Goal: Information Seeking & Learning: Learn about a topic

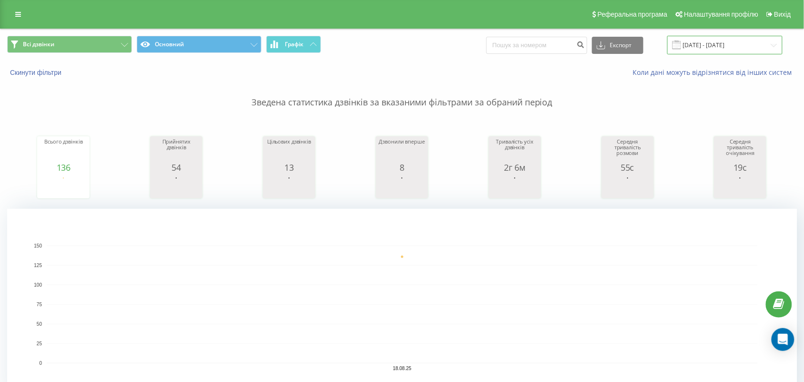
click at [713, 43] on input "[DATE] - [DATE]" at bounding box center [724, 45] width 115 height 19
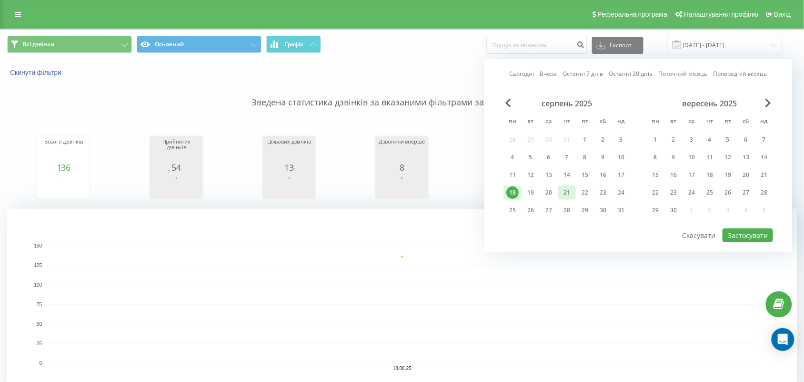
click at [565, 191] on div "21" at bounding box center [567, 192] width 12 height 12
click at [733, 232] on button "Застосувати" at bounding box center [748, 235] width 50 height 14
type input "[DATE] - [DATE]"
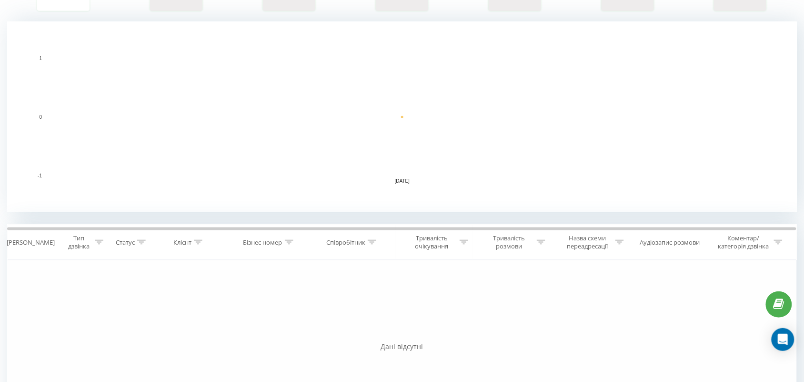
scroll to position [195, 0]
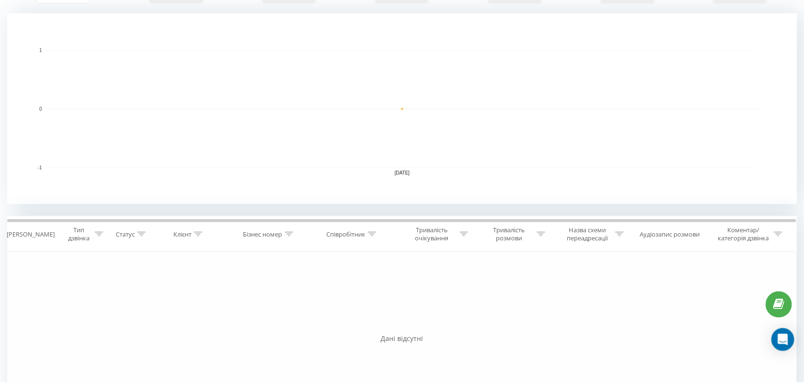
click at [198, 233] on icon at bounding box center [198, 233] width 9 height 5
click at [371, 233] on icon at bounding box center [372, 233] width 9 height 5
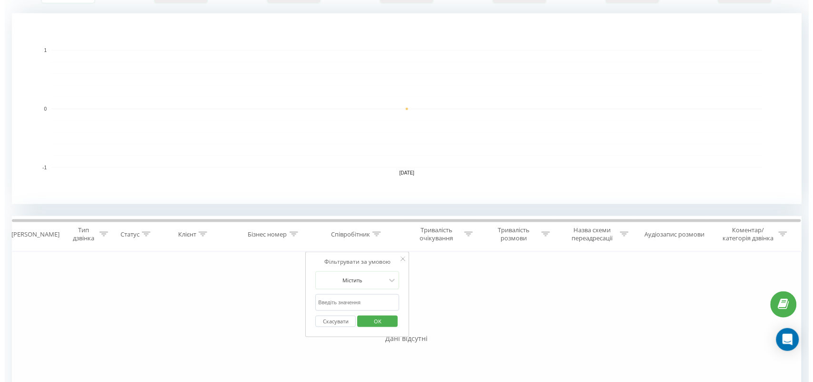
scroll to position [0, 0]
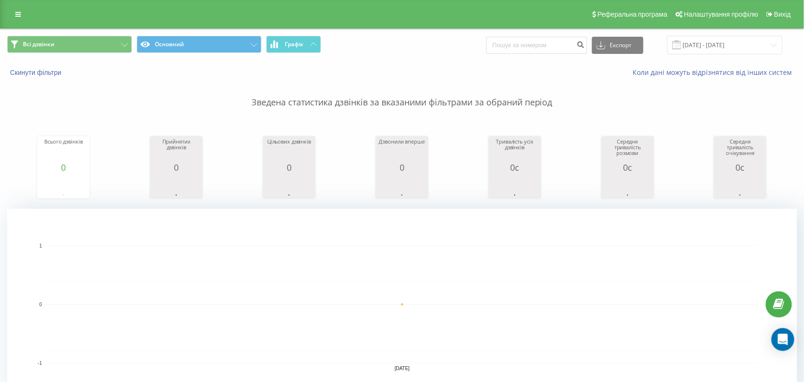
click at [115, 35] on div "Всі дзвінки Основний Графік Експорт .csv .xls .xlsx [DATE] - [DATE]" at bounding box center [401, 45] width 803 height 32
click at [115, 39] on button "Всі дзвінки" at bounding box center [69, 44] width 125 height 17
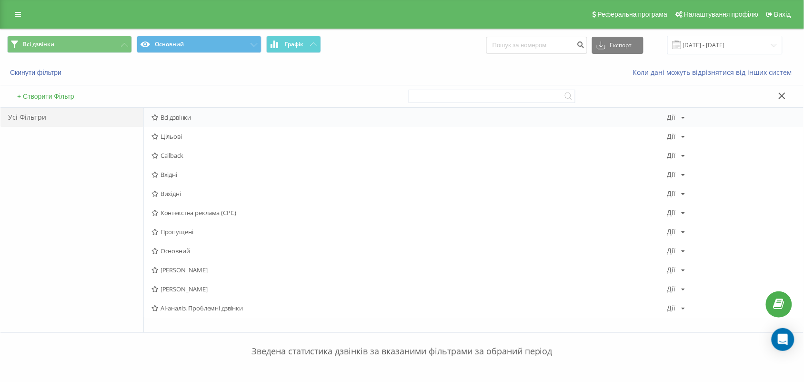
click at [156, 114] on icon at bounding box center [154, 117] width 7 height 6
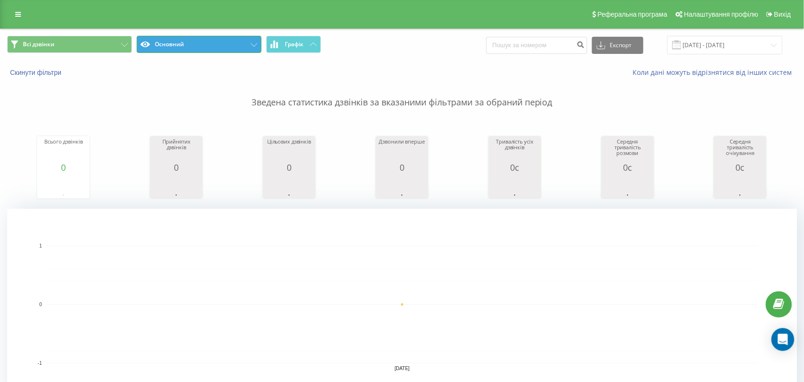
click at [244, 52] on button "Основний" at bounding box center [199, 44] width 125 height 17
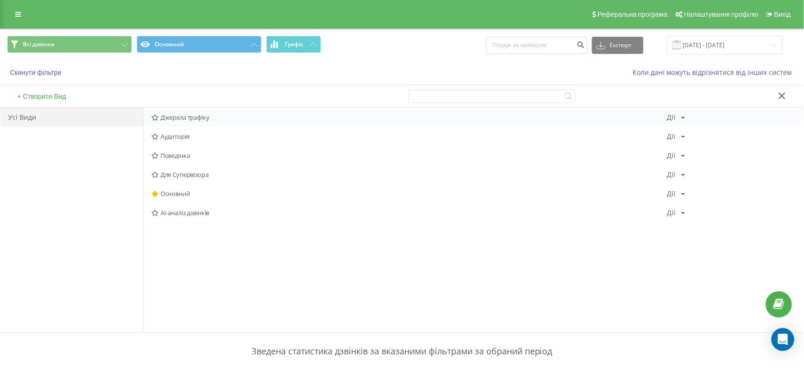
click at [205, 114] on span "Джерела трафіку" at bounding box center [408, 117] width 515 height 7
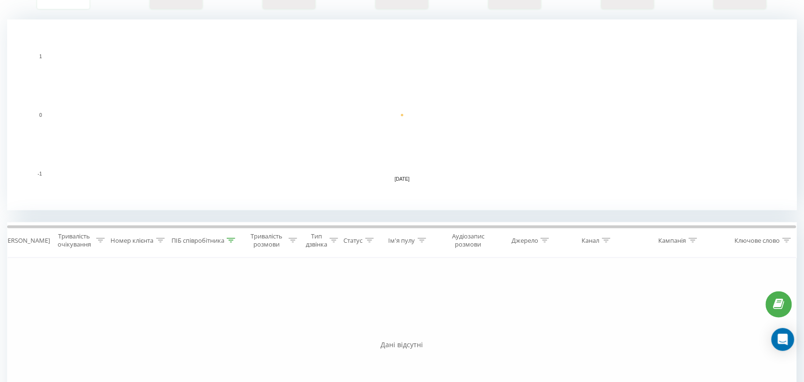
scroll to position [225, 0]
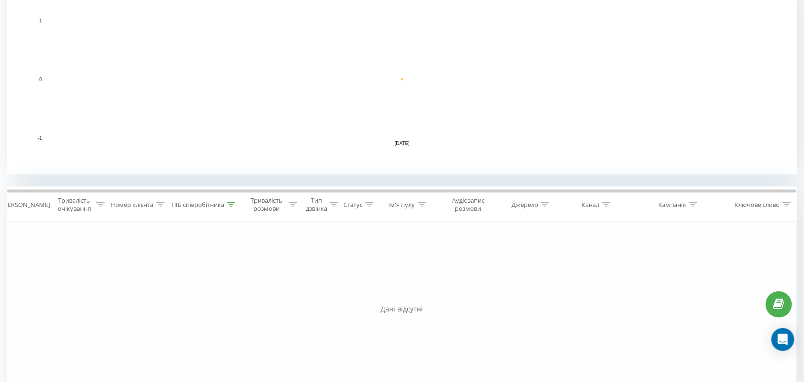
click at [232, 205] on icon at bounding box center [231, 204] width 9 height 5
drag, startPoint x: 201, startPoint y: 278, endPoint x: 109, endPoint y: 275, distance: 92.5
click at [109, 275] on div "Фільтрувати за умовою Дорівнює Скасувати OK Фільтрувати за умовою Містить Скасу…" at bounding box center [402, 329] width 790 height 214
click at [235, 287] on span "OK" at bounding box center [224, 291] width 27 height 15
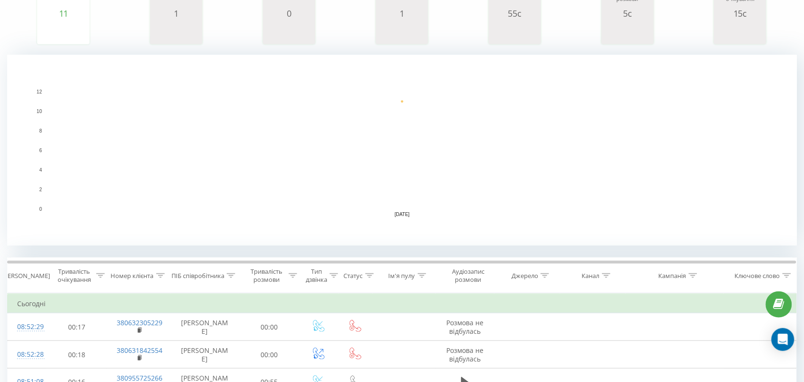
scroll to position [427, 0]
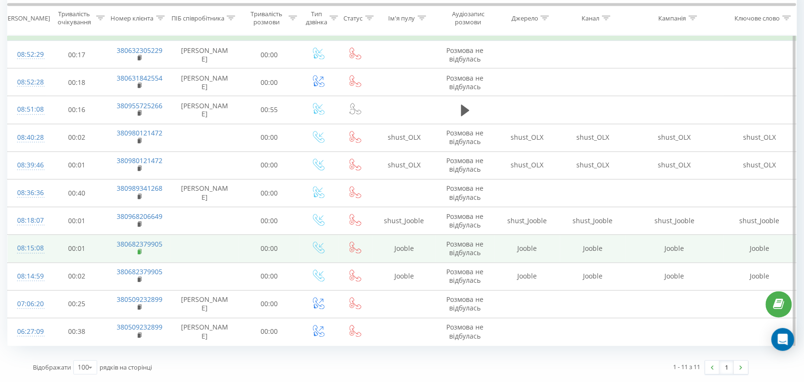
click at [141, 251] on icon at bounding box center [139, 251] width 3 height 4
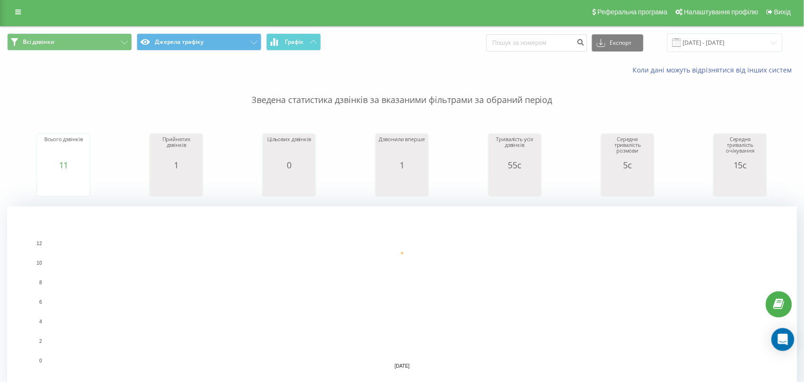
scroll to position [0, 0]
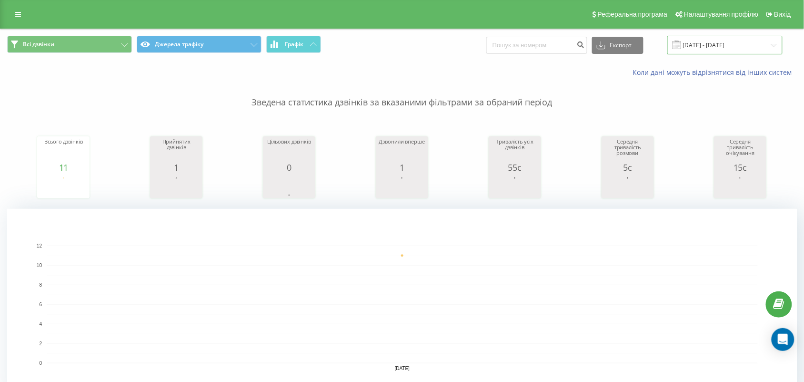
click at [761, 41] on input "[DATE] - [DATE]" at bounding box center [724, 45] width 115 height 19
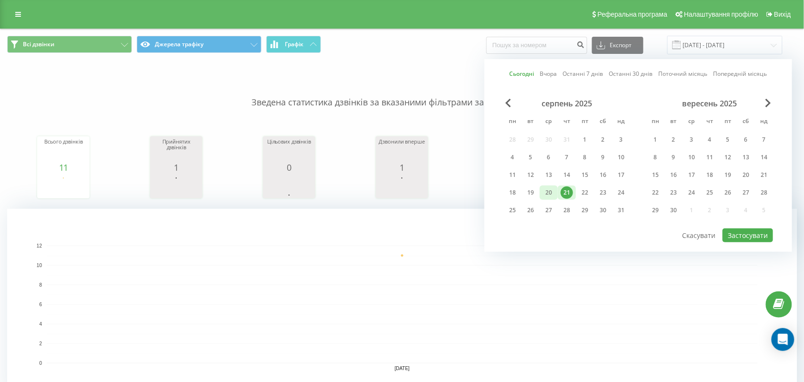
click at [542, 190] on div "20" at bounding box center [549, 192] width 18 height 14
click at [765, 228] on button "Застосувати" at bounding box center [748, 235] width 50 height 14
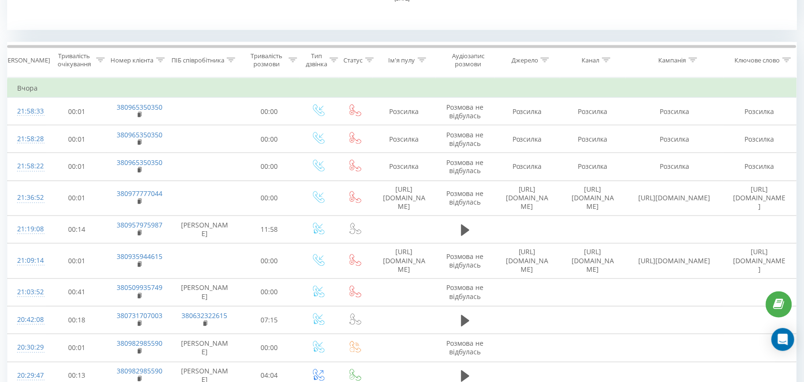
scroll to position [1031, 0]
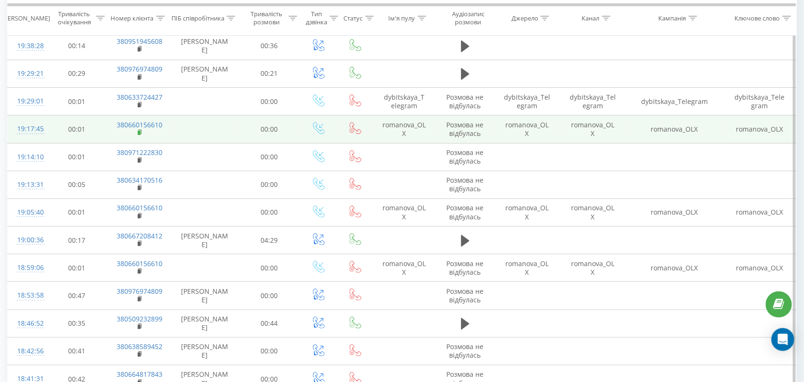
click at [139, 131] on rect at bounding box center [139, 133] width 3 height 4
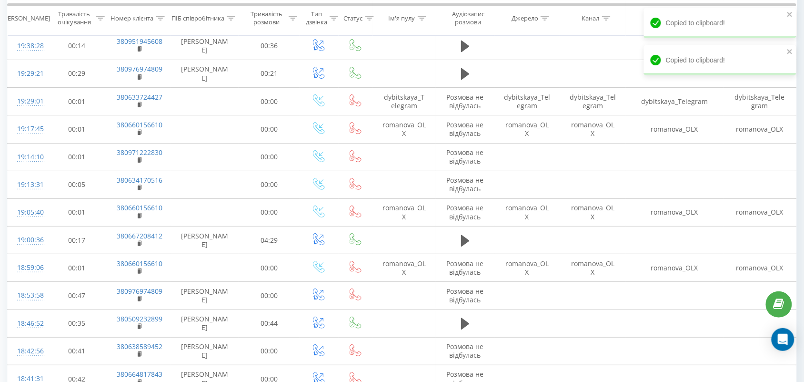
scroll to position [1454, 0]
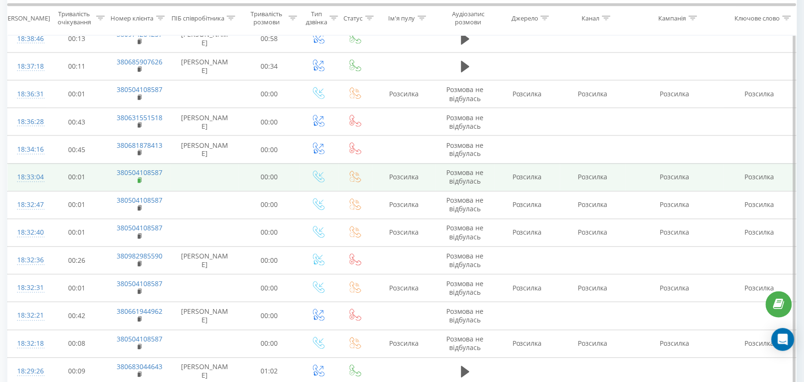
click at [141, 179] on rect at bounding box center [139, 181] width 3 height 4
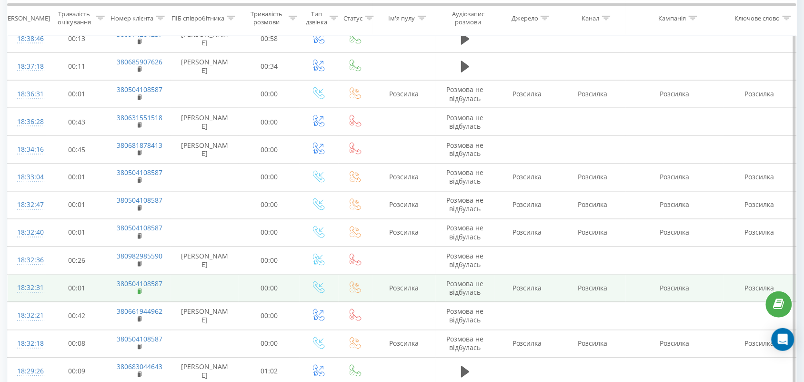
click at [139, 290] on rect at bounding box center [139, 292] width 3 height 4
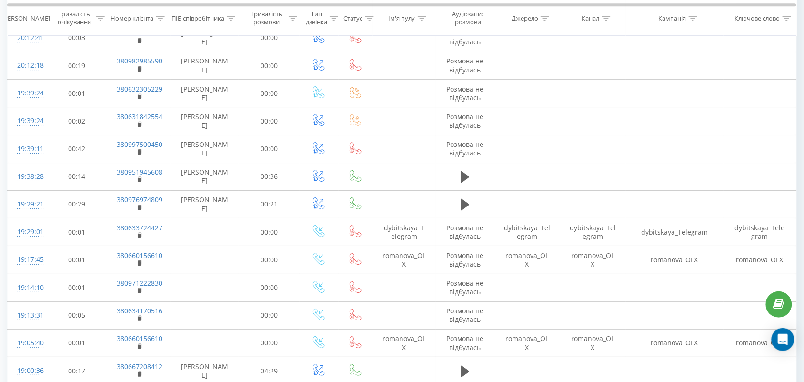
scroll to position [0, 0]
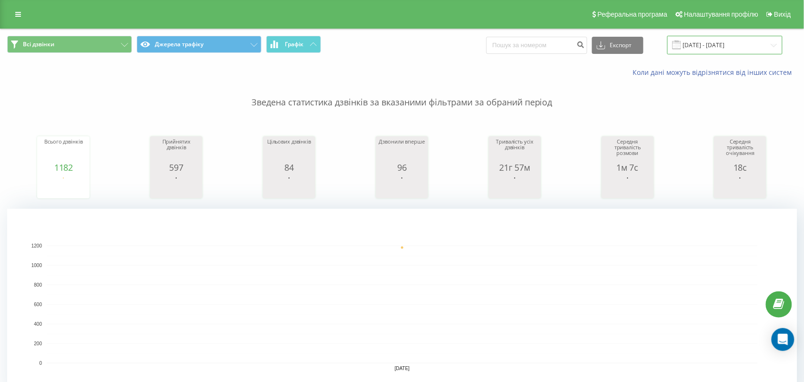
click at [712, 42] on input "[DATE] - [DATE]" at bounding box center [724, 45] width 115 height 19
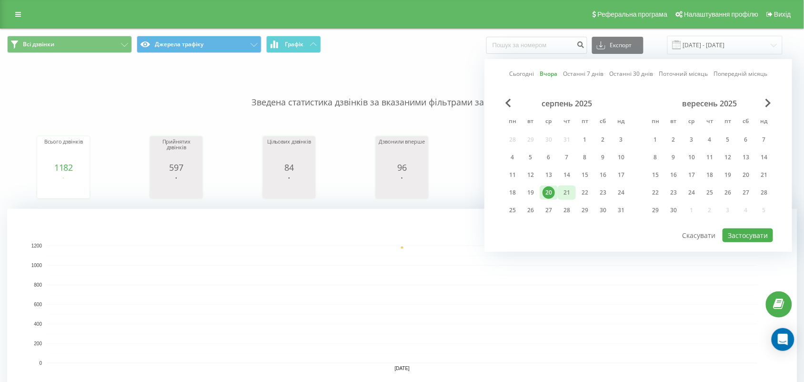
click at [564, 192] on div "21" at bounding box center [567, 192] width 12 height 12
click at [734, 236] on button "Застосувати" at bounding box center [748, 235] width 50 height 14
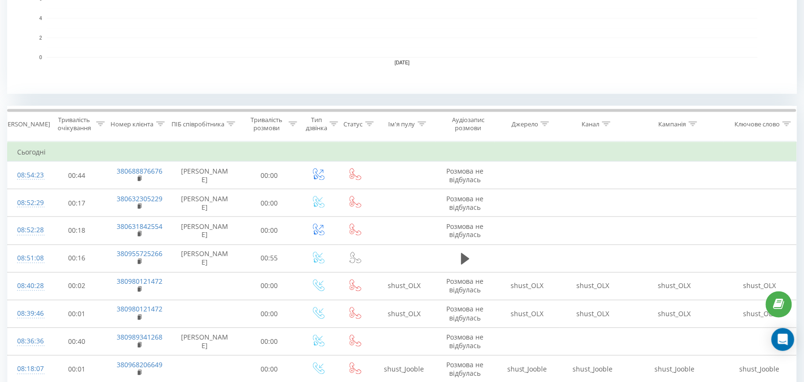
scroll to position [277, 0]
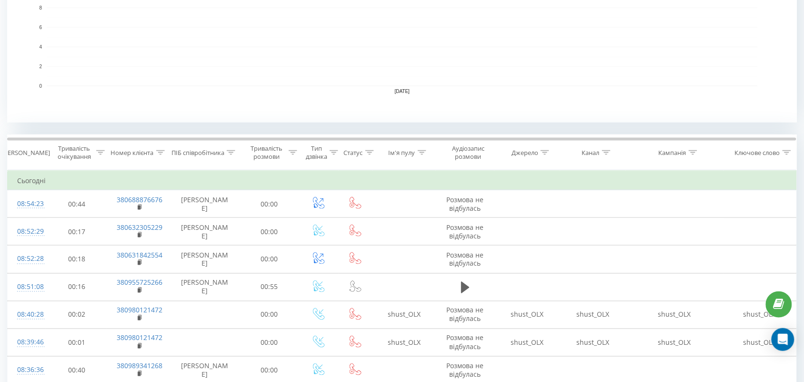
click at [231, 151] on icon at bounding box center [231, 152] width 9 height 5
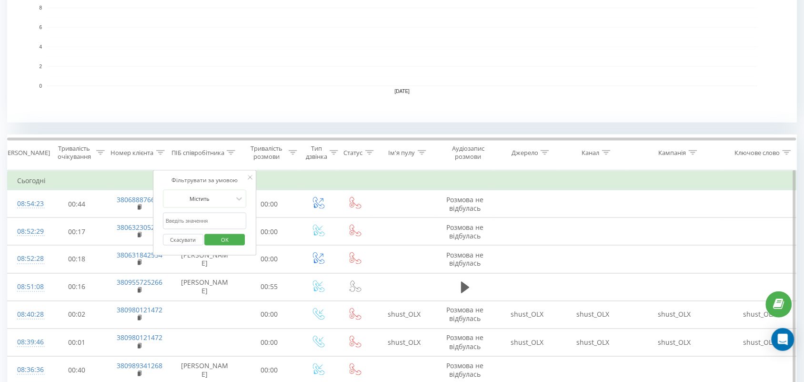
click at [241, 239] on button "OK" at bounding box center [225, 240] width 40 height 12
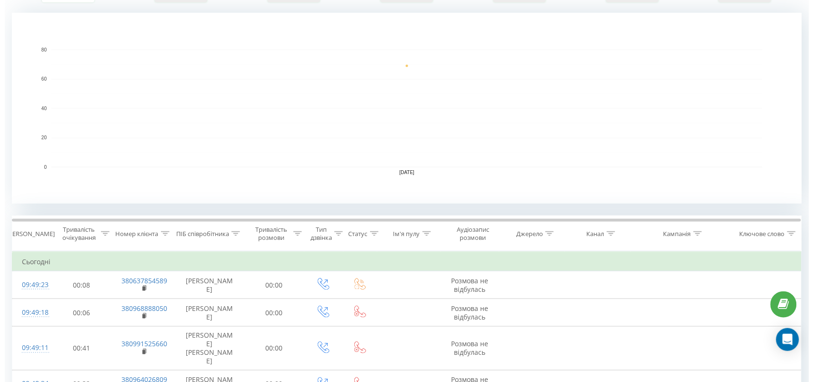
scroll to position [0, 0]
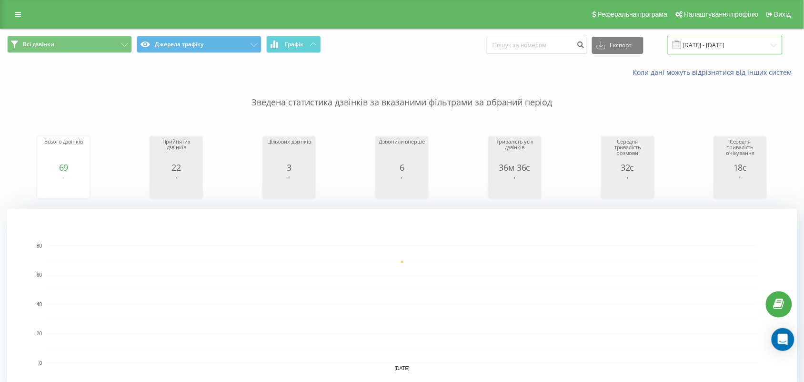
click at [692, 42] on input "[DATE] - [DATE]" at bounding box center [724, 45] width 115 height 19
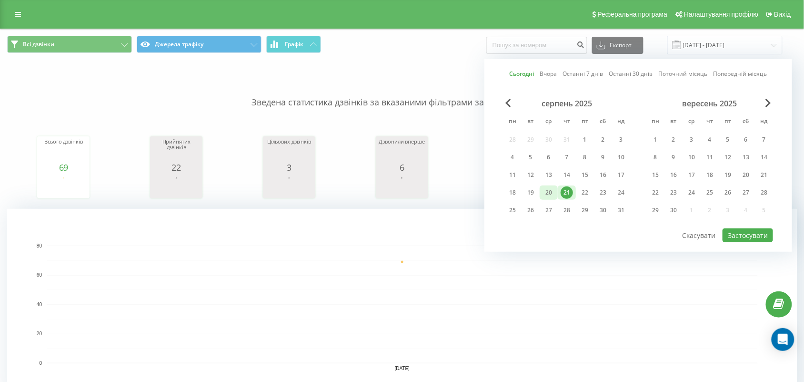
click at [546, 187] on div "20" at bounding box center [549, 192] width 12 height 12
click at [748, 228] on button "Застосувати" at bounding box center [748, 235] width 50 height 14
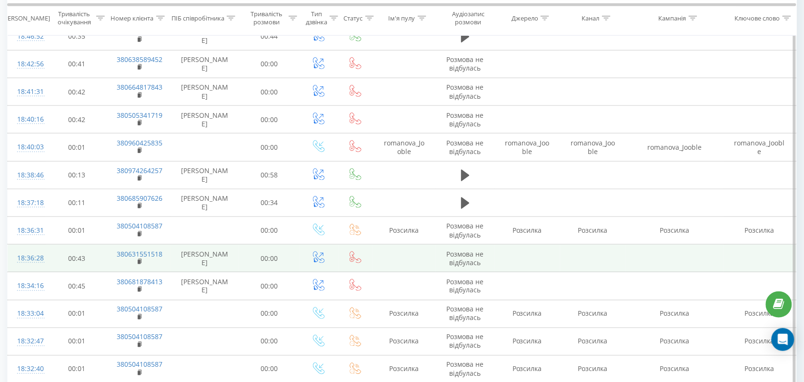
scroll to position [1310, 0]
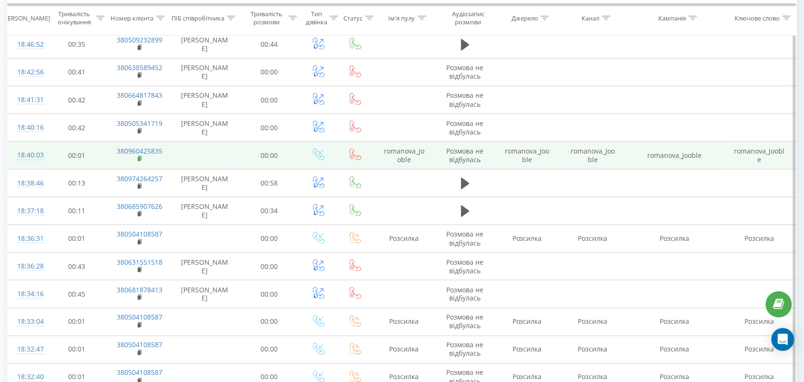
click at [141, 156] on icon at bounding box center [139, 158] width 3 height 4
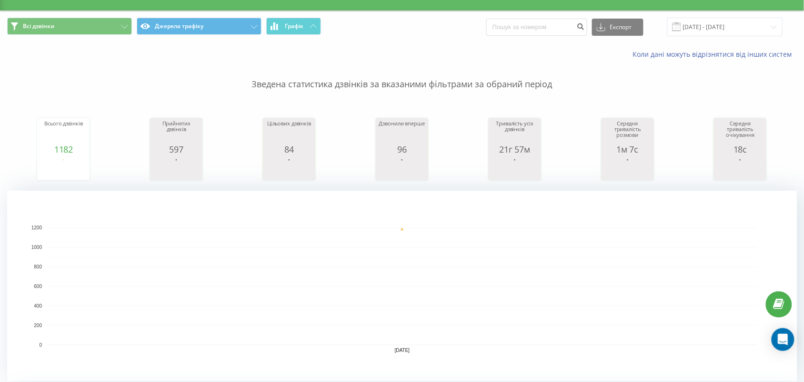
scroll to position [0, 0]
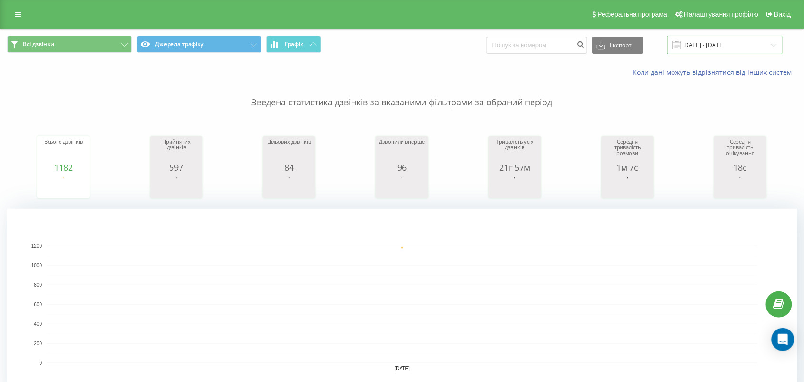
click at [705, 46] on input "[DATE] - [DATE]" at bounding box center [724, 45] width 115 height 19
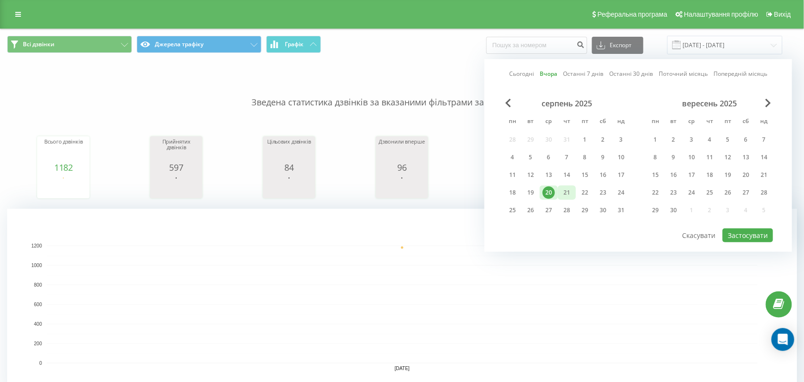
click at [563, 186] on div "21" at bounding box center [567, 192] width 12 height 12
click at [719, 228] on button "Скасувати" at bounding box center [699, 235] width 44 height 14
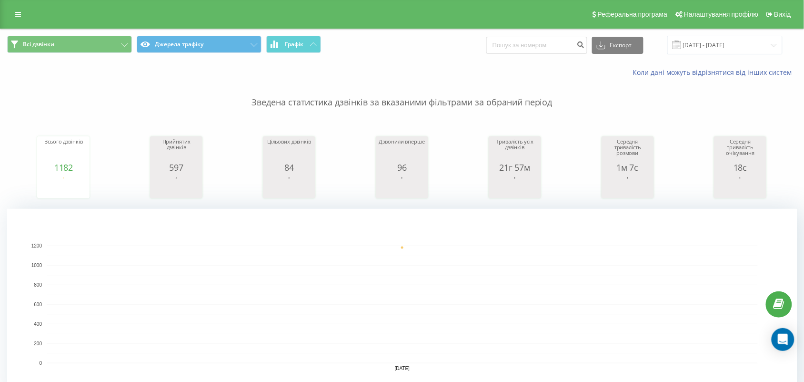
click at [733, 227] on rect "A chart." at bounding box center [402, 304] width 790 height 191
click at [722, 41] on input "[DATE] - [DATE]" at bounding box center [724, 45] width 115 height 19
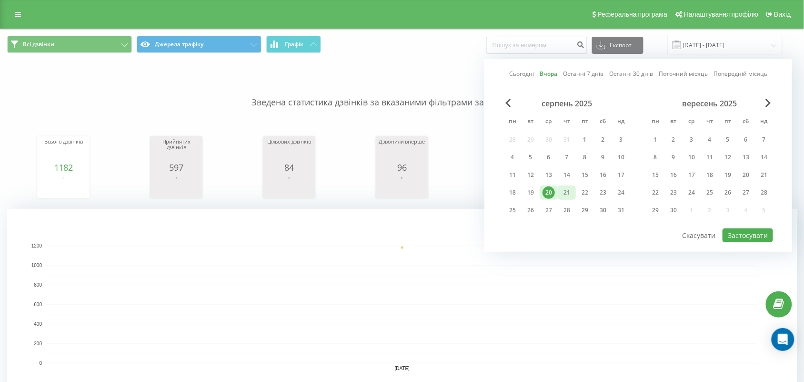
click at [572, 192] on div "21" at bounding box center [567, 192] width 12 height 12
click at [733, 232] on button "Застосувати" at bounding box center [748, 235] width 50 height 14
type input "[DATE] - [DATE]"
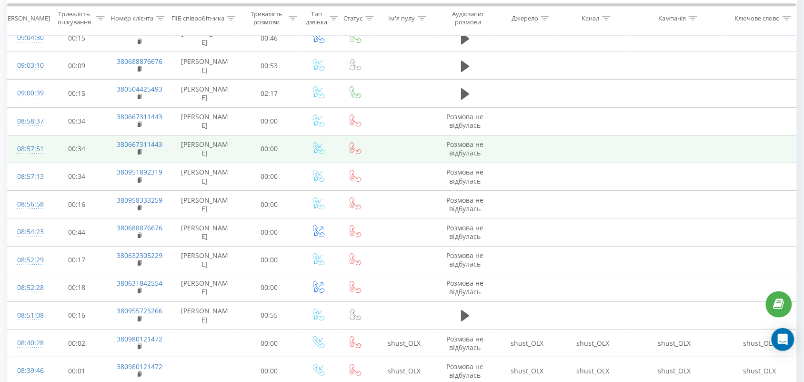
scroll to position [1890, 0]
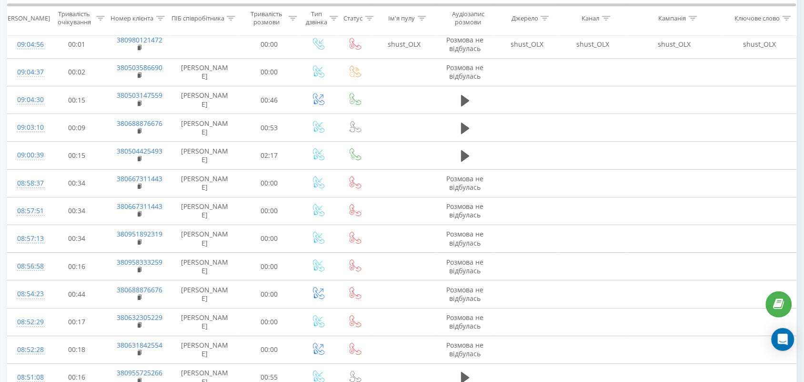
click at [231, 16] on icon at bounding box center [231, 17] width 9 height 5
click at [238, 102] on button "OK" at bounding box center [225, 105] width 40 height 12
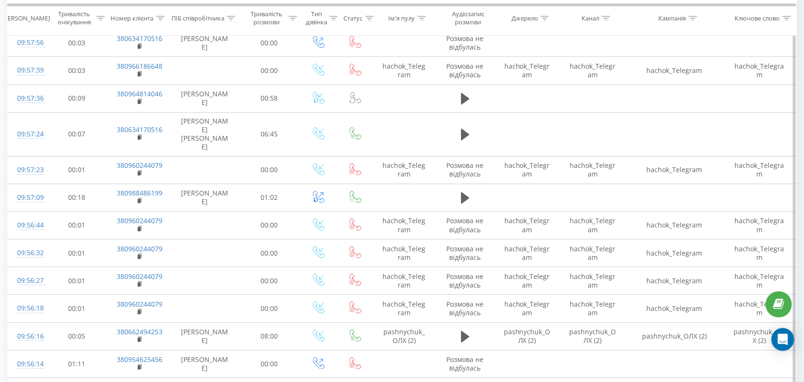
scroll to position [856, 0]
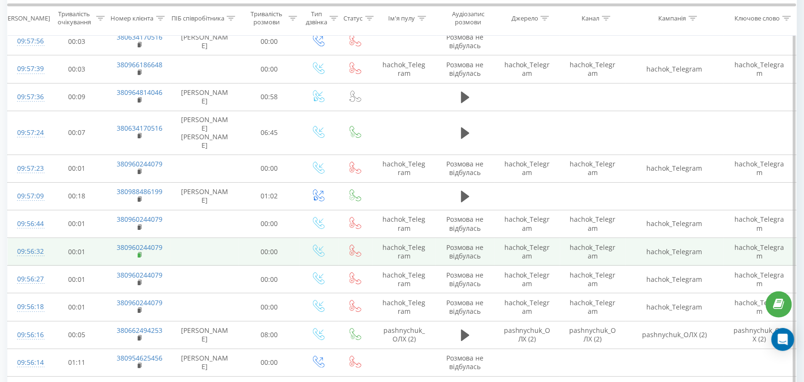
click at [139, 252] on icon at bounding box center [140, 255] width 5 height 7
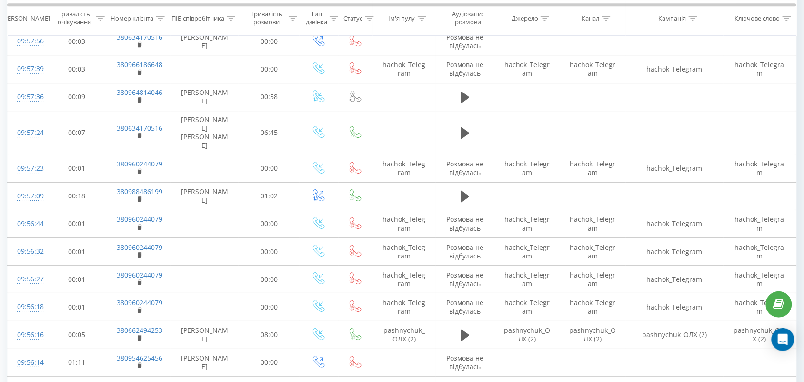
click at [235, 16] on div "ПІБ співробітника" at bounding box center [205, 18] width 68 height 8
click at [231, 15] on div at bounding box center [231, 18] width 9 height 8
click at [231, 15] on icon at bounding box center [231, 17] width 9 height 5
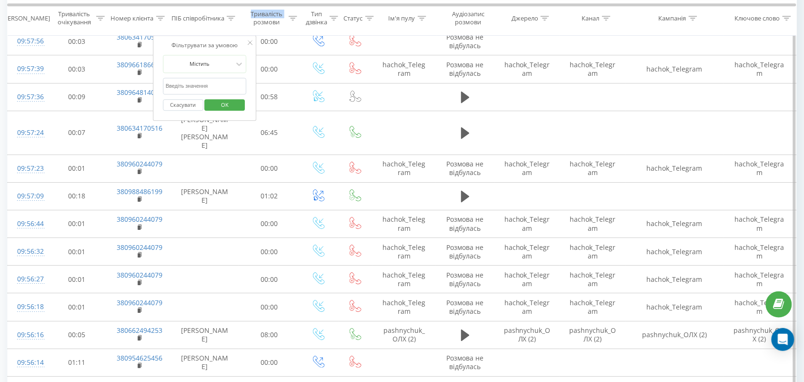
click at [230, 108] on span "OK" at bounding box center [224, 104] width 27 height 15
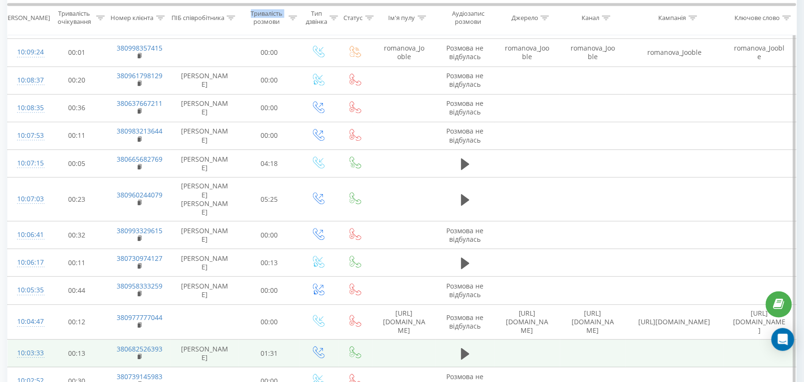
scroll to position [618, 0]
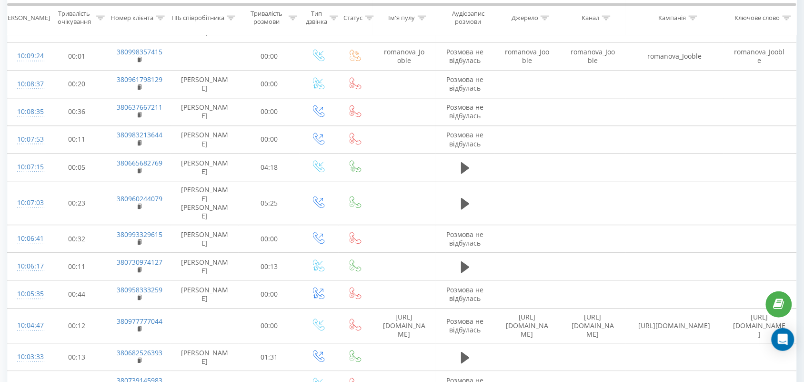
click at [232, 18] on icon at bounding box center [231, 17] width 9 height 5
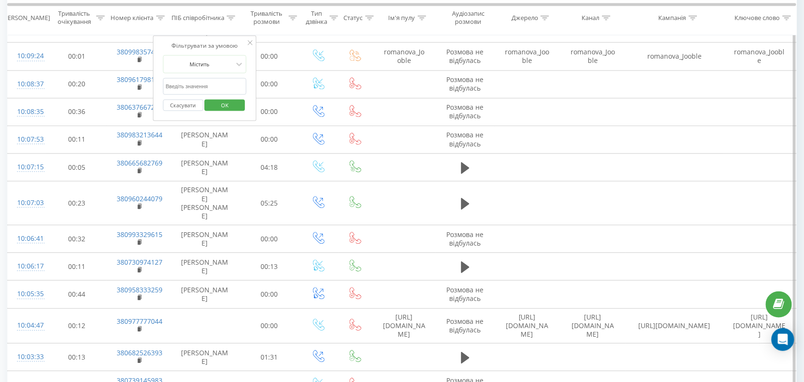
click at [237, 112] on div "Скасувати OK" at bounding box center [205, 104] width 84 height 21
click at [236, 105] on span "OK" at bounding box center [224, 104] width 27 height 15
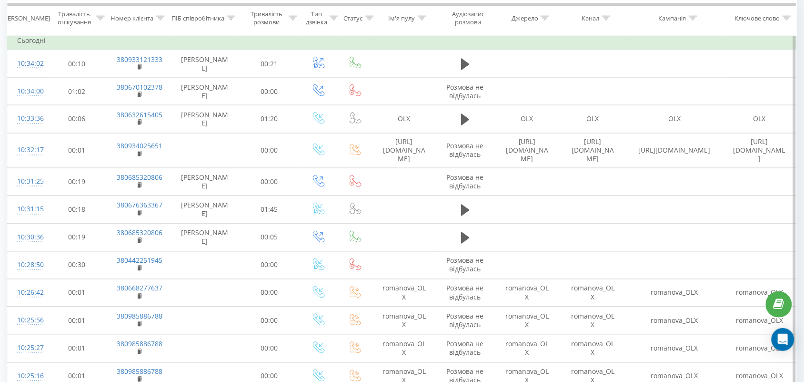
scroll to position [595, 0]
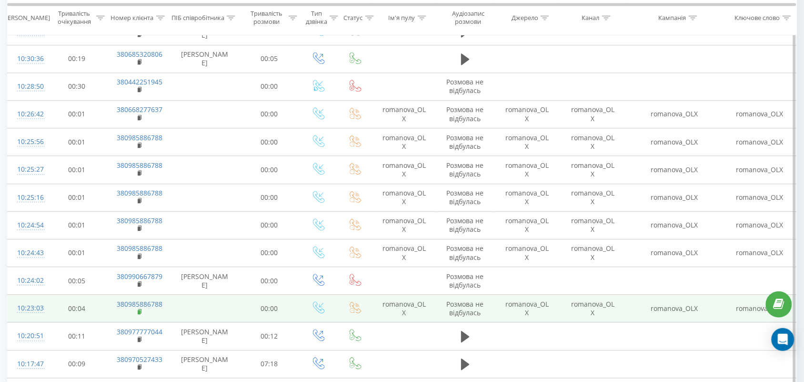
click at [139, 310] on rect at bounding box center [139, 312] width 3 height 4
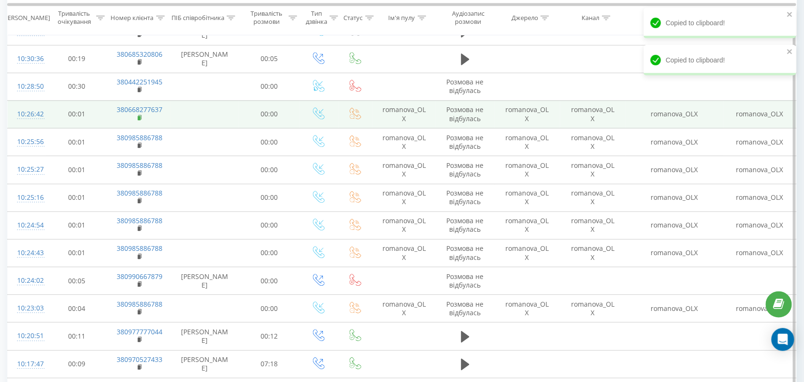
click at [139, 116] on rect at bounding box center [139, 118] width 3 height 4
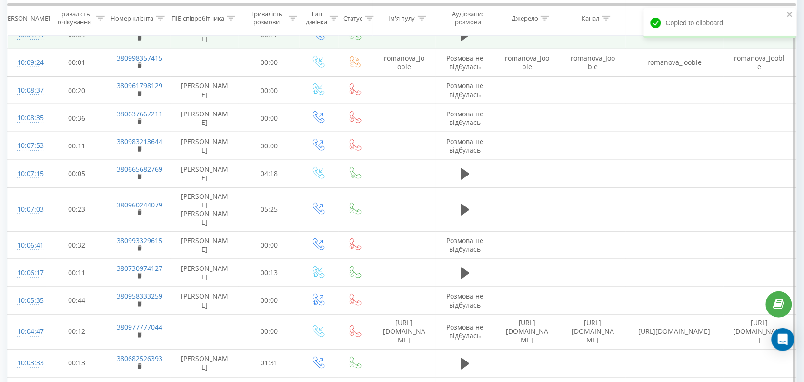
scroll to position [1191, 0]
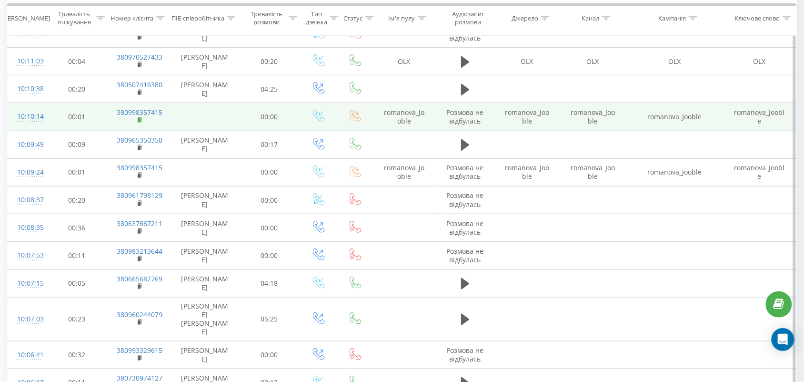
click at [140, 117] on icon at bounding box center [140, 120] width 5 height 7
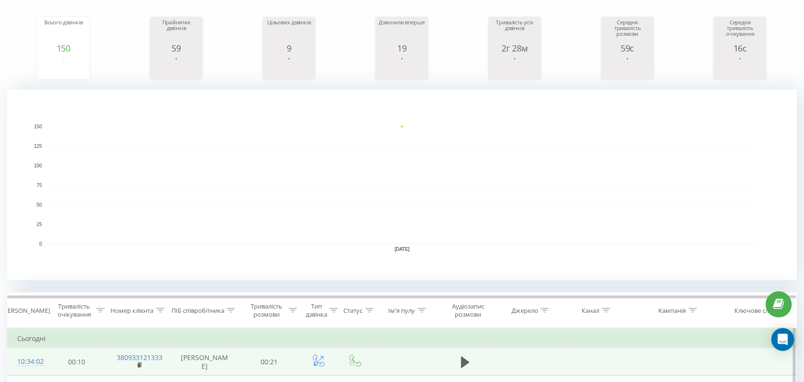
scroll to position [298, 0]
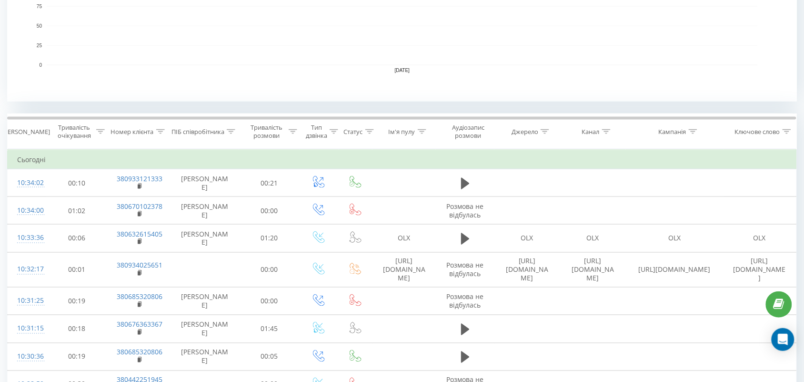
click at [230, 132] on icon at bounding box center [231, 131] width 9 height 5
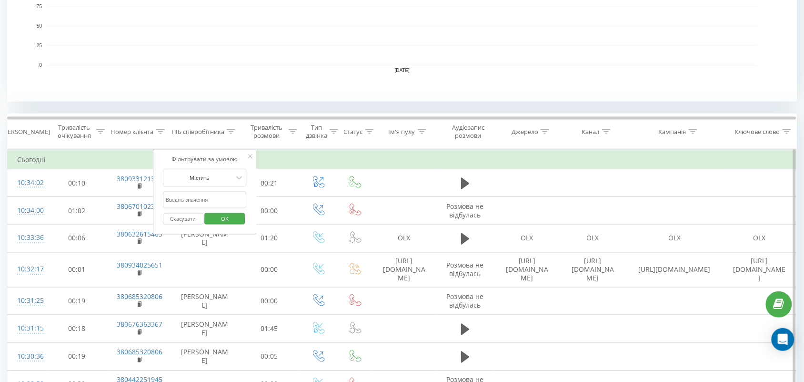
click at [228, 220] on span "OK" at bounding box center [224, 218] width 27 height 15
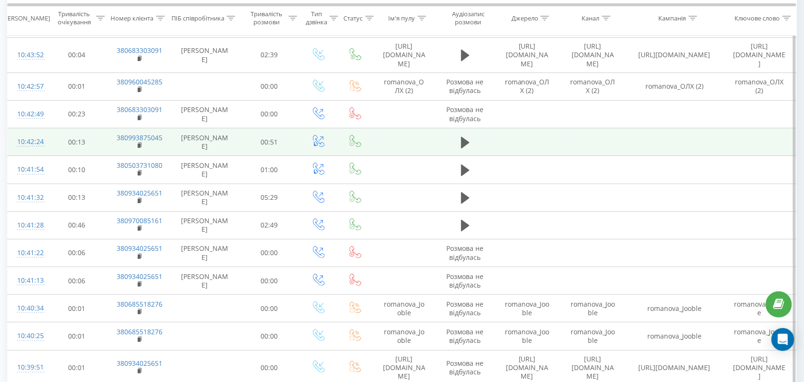
scroll to position [893, 0]
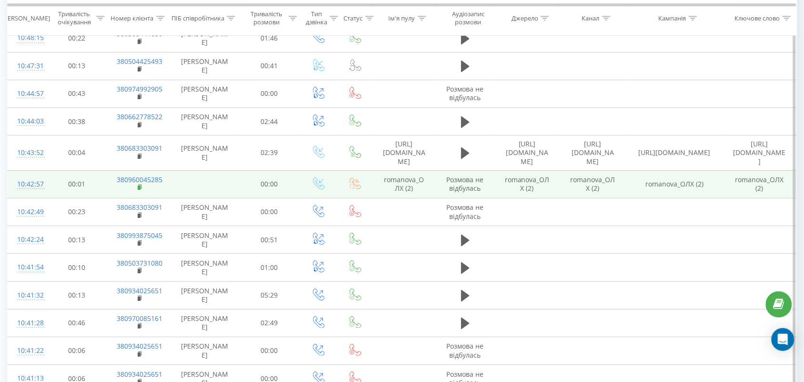
click at [138, 185] on rect at bounding box center [139, 187] width 3 height 4
